Goal: Task Accomplishment & Management: Complete application form

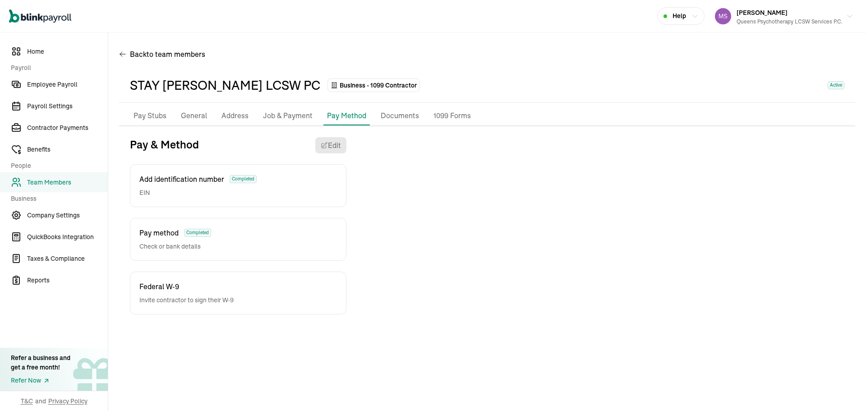
click at [48, 185] on span "Team Members" at bounding box center [67, 182] width 81 height 9
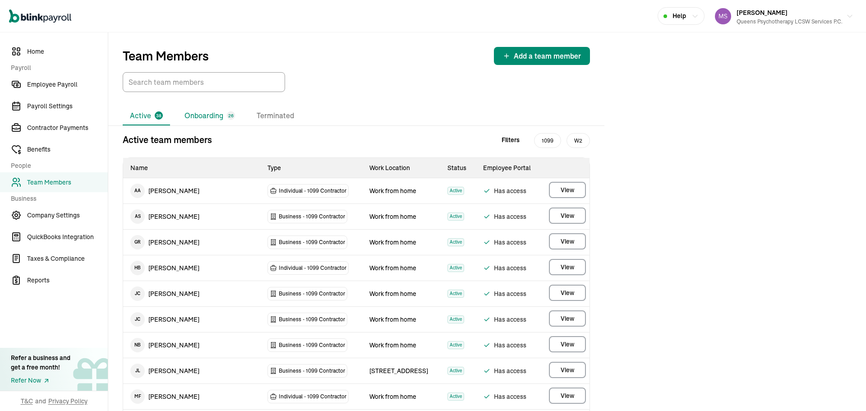
click at [219, 116] on li "Onboarding 26" at bounding box center [209, 115] width 65 height 19
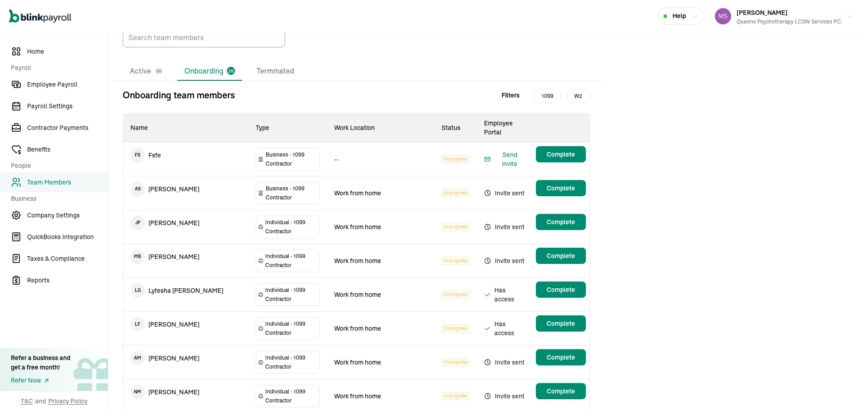
scroll to position [45, 0]
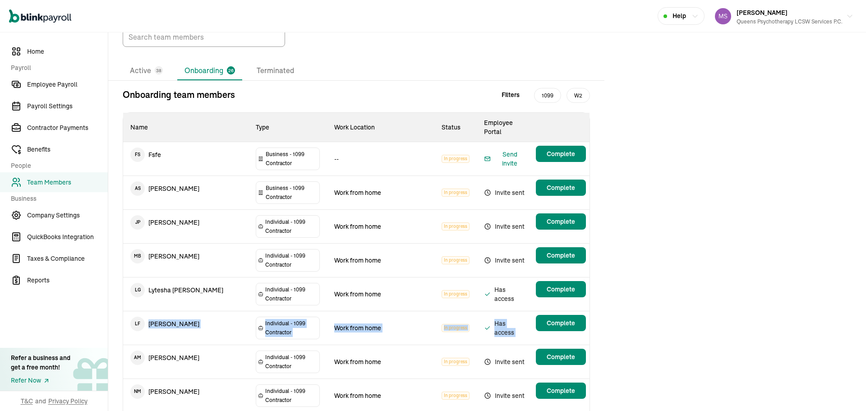
drag, startPoint x: 173, startPoint y: 268, endPoint x: 534, endPoint y: 277, distance: 361.0
click at [534, 311] on tr "[PERSON_NAME] [PERSON_NAME] Individual - 1099 [DEMOGRAPHIC_DATA] Work from home…" at bounding box center [356, 328] width 466 height 34
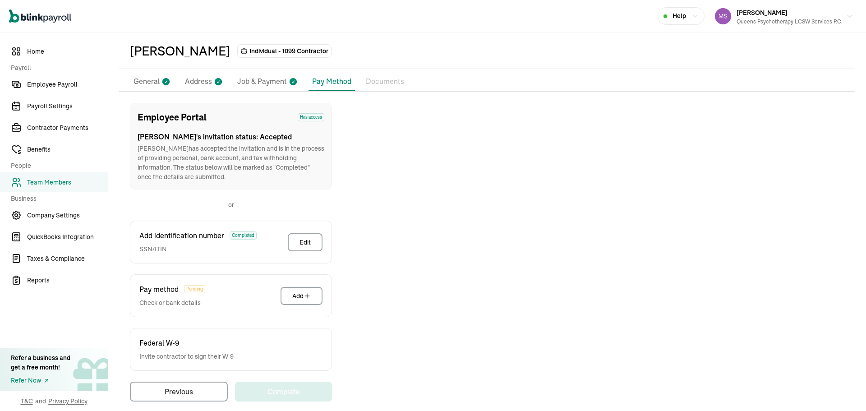
scroll to position [45, 0]
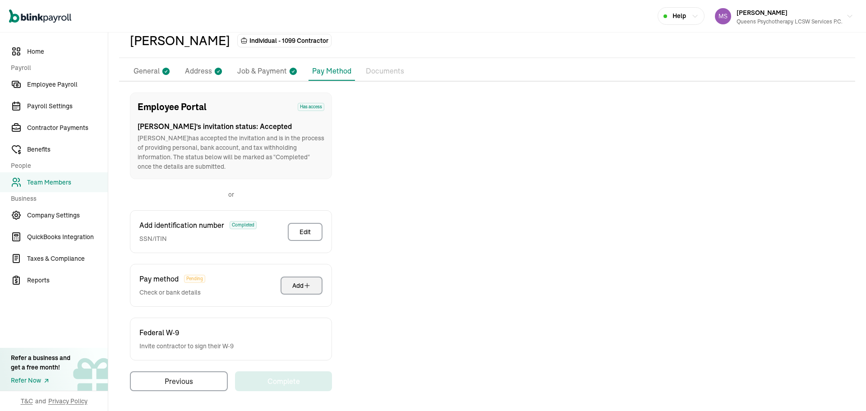
click at [313, 289] on button "Add" at bounding box center [302, 286] width 42 height 18
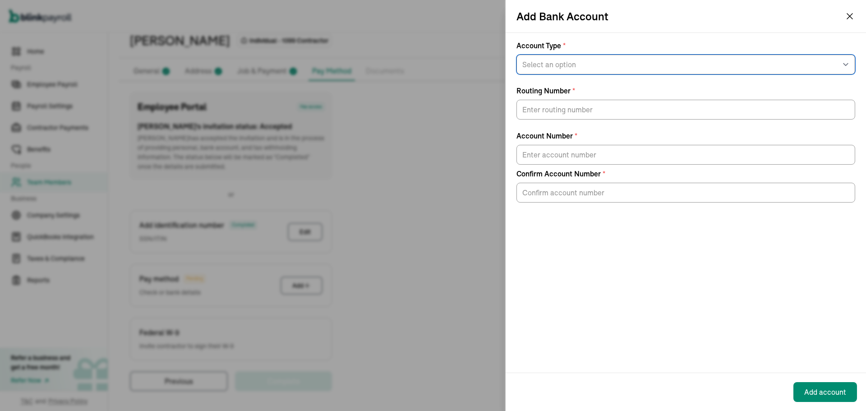
click at [677, 69] on select "Select an option Savings Checking" at bounding box center [685, 65] width 339 height 20
select select "Checking"
click at [516, 55] on select "Select an option Savings Checking" at bounding box center [685, 65] width 339 height 20
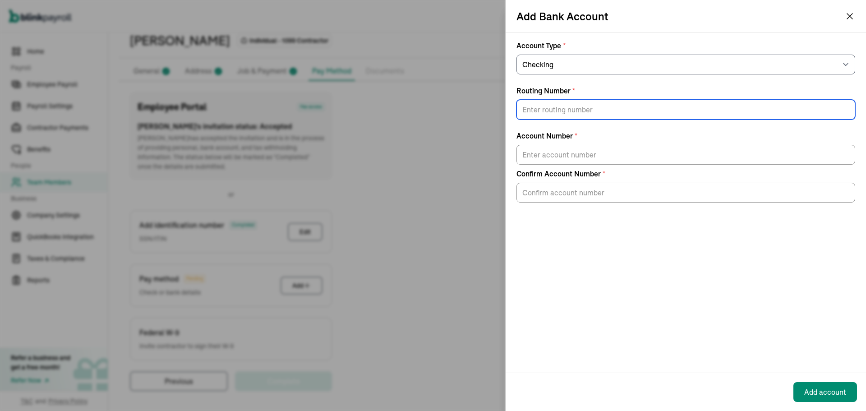
click at [614, 106] on input "Routing Number *" at bounding box center [685, 110] width 339 height 20
click at [577, 102] on input "Routing Number *" at bounding box center [685, 110] width 339 height 20
type input "021000021"
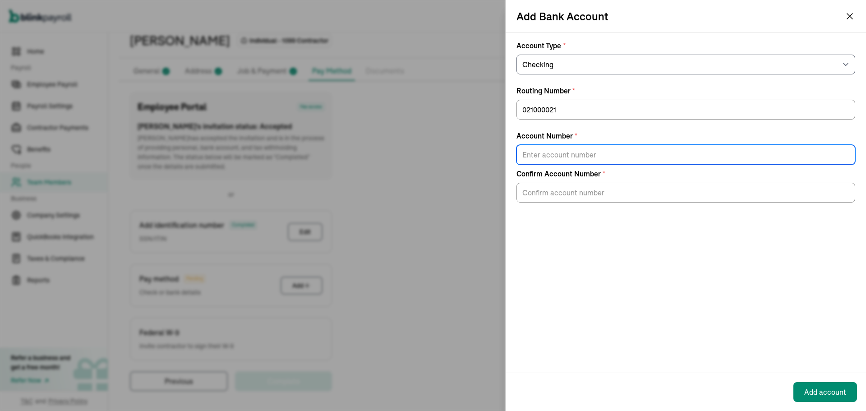
click at [590, 157] on input "Account Number *" at bounding box center [685, 155] width 339 height 20
paste input "9361590685"
click at [533, 156] on input "9361590685" at bounding box center [685, 155] width 339 height 20
click at [535, 154] on input "9361590685" at bounding box center [685, 155] width 339 height 20
click at [545, 154] on input "9361590685" at bounding box center [685, 155] width 339 height 20
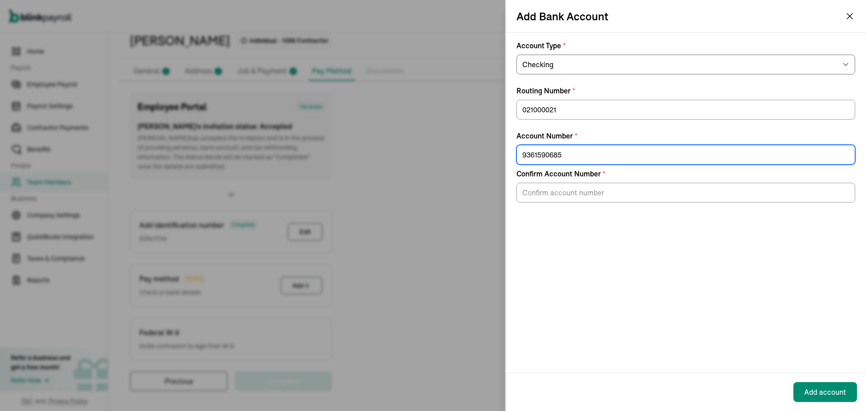
click at [558, 153] on input "9361590685" at bounding box center [685, 155] width 339 height 20
click at [572, 155] on input "9361590685" at bounding box center [685, 155] width 339 height 20
type input "9361590685"
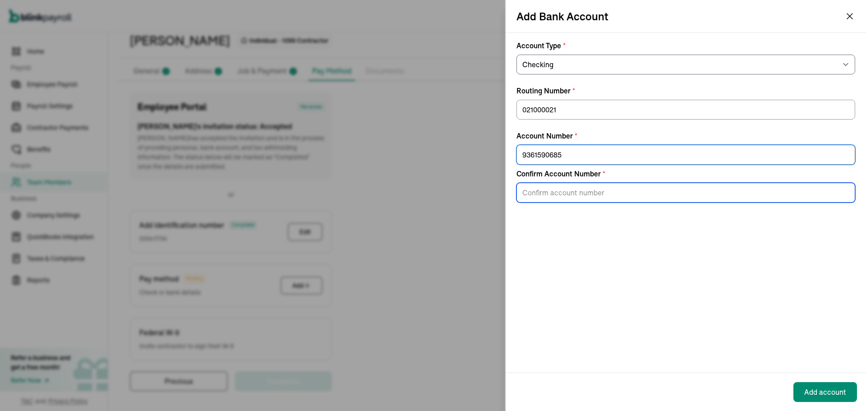
click at [612, 198] on input "Confirm Account Number *" at bounding box center [685, 193] width 339 height 20
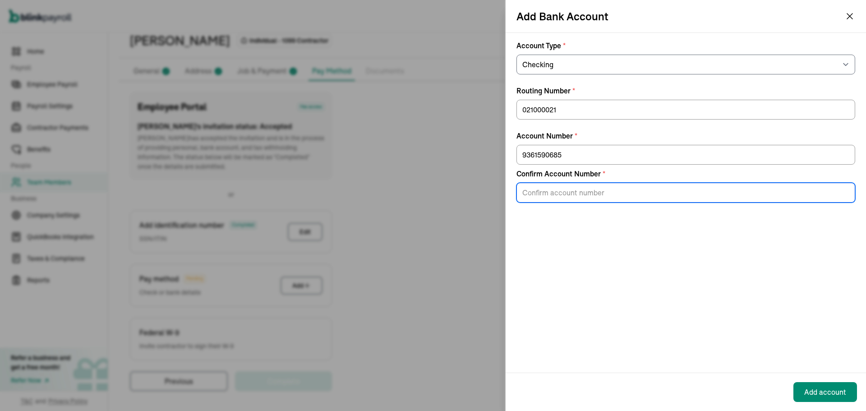
paste input "9361590685"
type input "9361590685"
click at [703, 284] on div "Account Type * Select an option Savings Checking Routing Number * [US_BANK_ROUT…" at bounding box center [686, 203] width 360 height 340
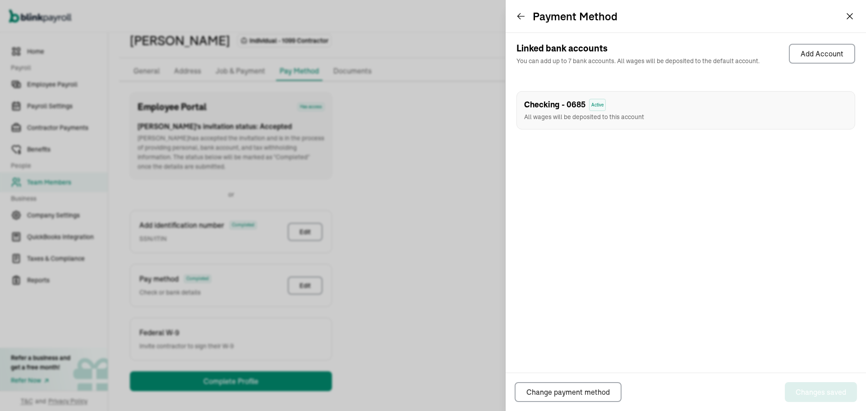
click at [857, 13] on div "Payment Method" at bounding box center [686, 16] width 360 height 32
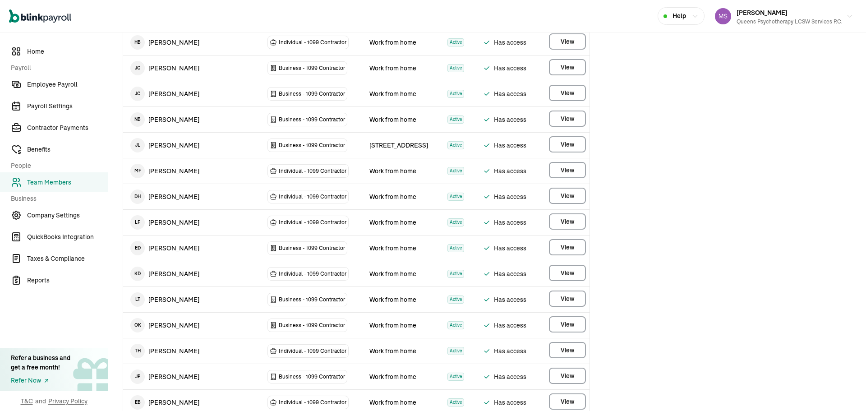
scroll to position [316, 0]
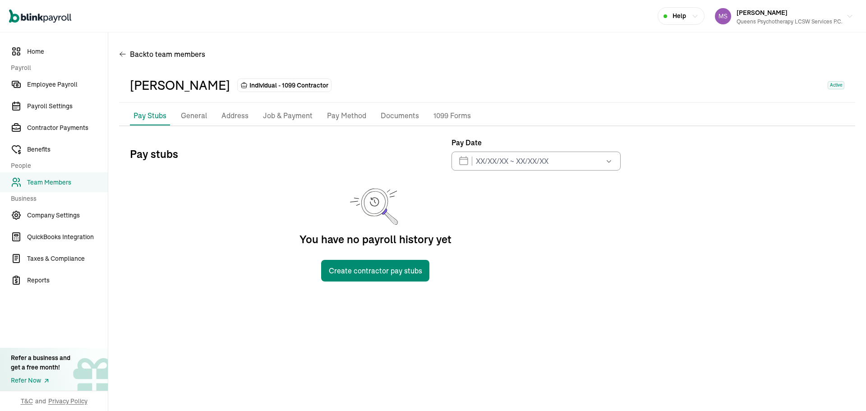
click at [334, 118] on p "Pay Method" at bounding box center [346, 116] width 39 height 12
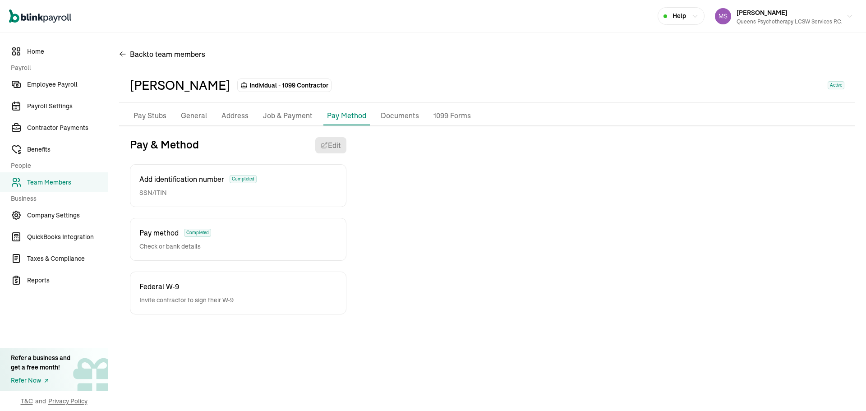
click at [487, 241] on div "Pay & Method Edit Add identification number Completed SSN/ITIN Pay method Compl…" at bounding box center [487, 225] width 736 height 177
click at [68, 184] on span "Team Members" at bounding box center [67, 182] width 81 height 9
